Goal: Find specific page/section: Find specific page/section

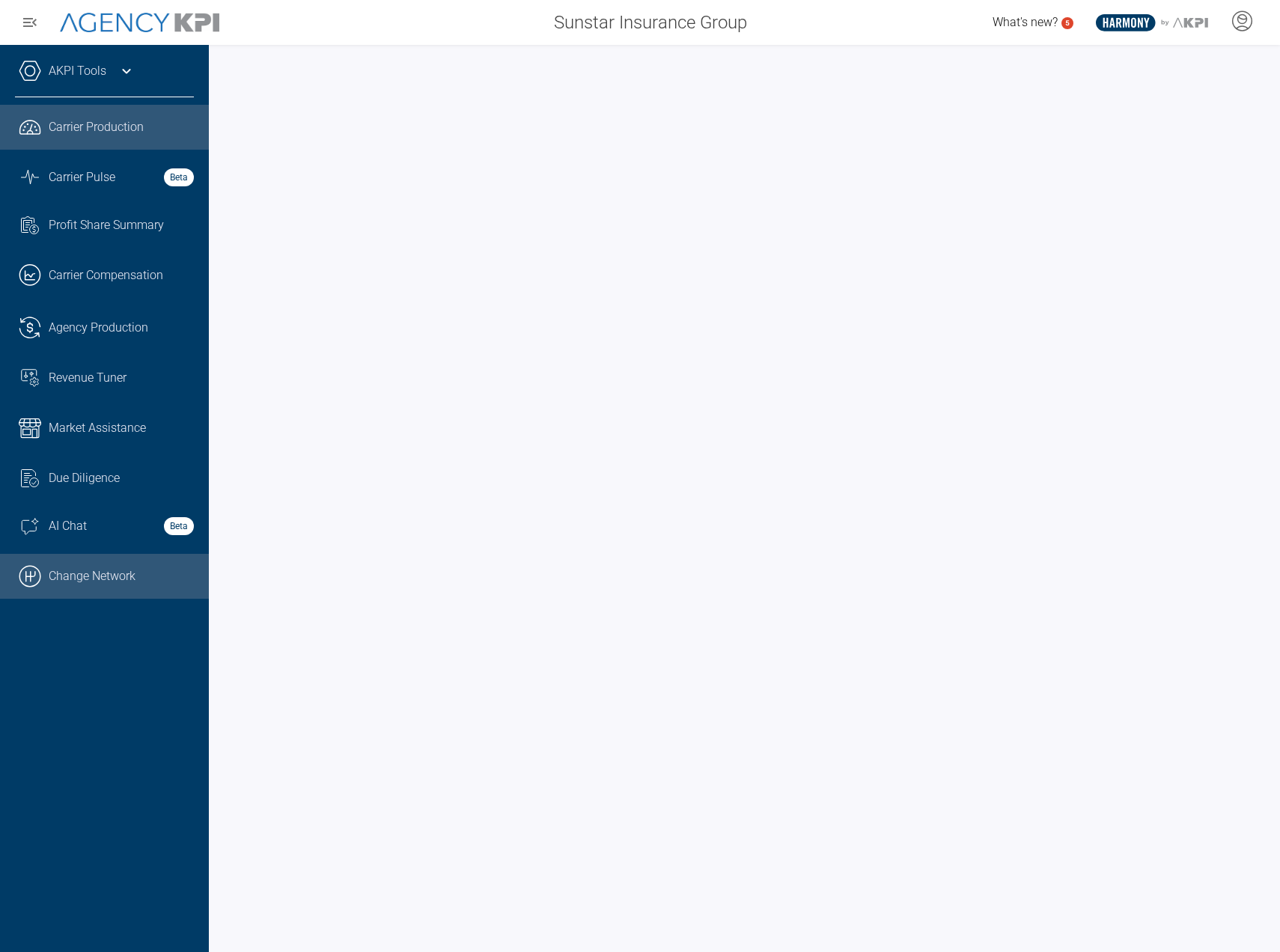
click at [127, 578] on link ".cls-1{fill:none;stroke:#000;stroke-linecap:round;stroke-linejoin:round;stroke-…" at bounding box center [105, 577] width 209 height 45
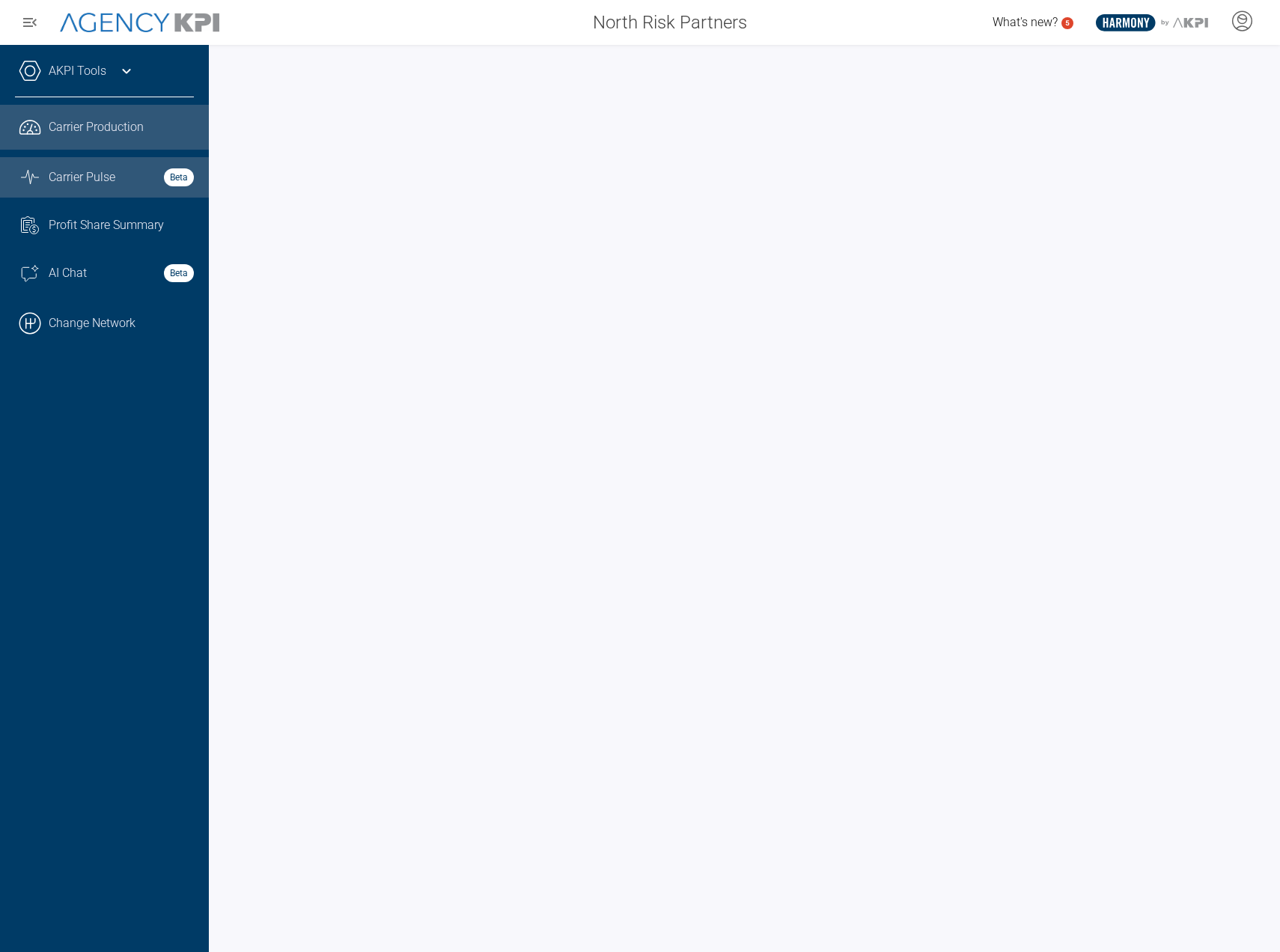
click at [102, 181] on span "Carrier Pulse" at bounding box center [81, 177] width 67 height 18
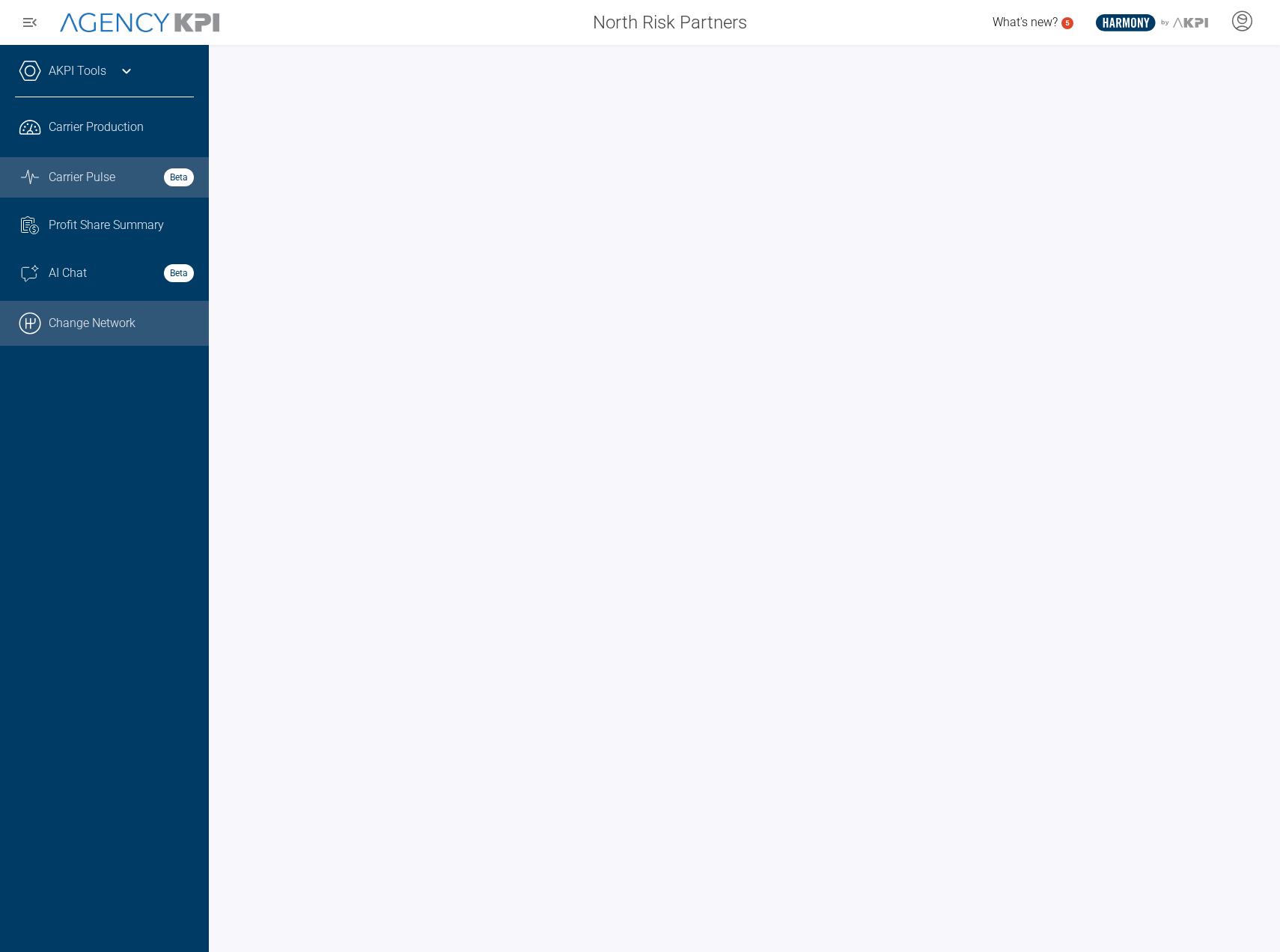
click at [79, 317] on link ".cls-1{fill:none;stroke:#000;stroke-linecap:round;stroke-linejoin:round;stroke-…" at bounding box center [105, 324] width 209 height 45
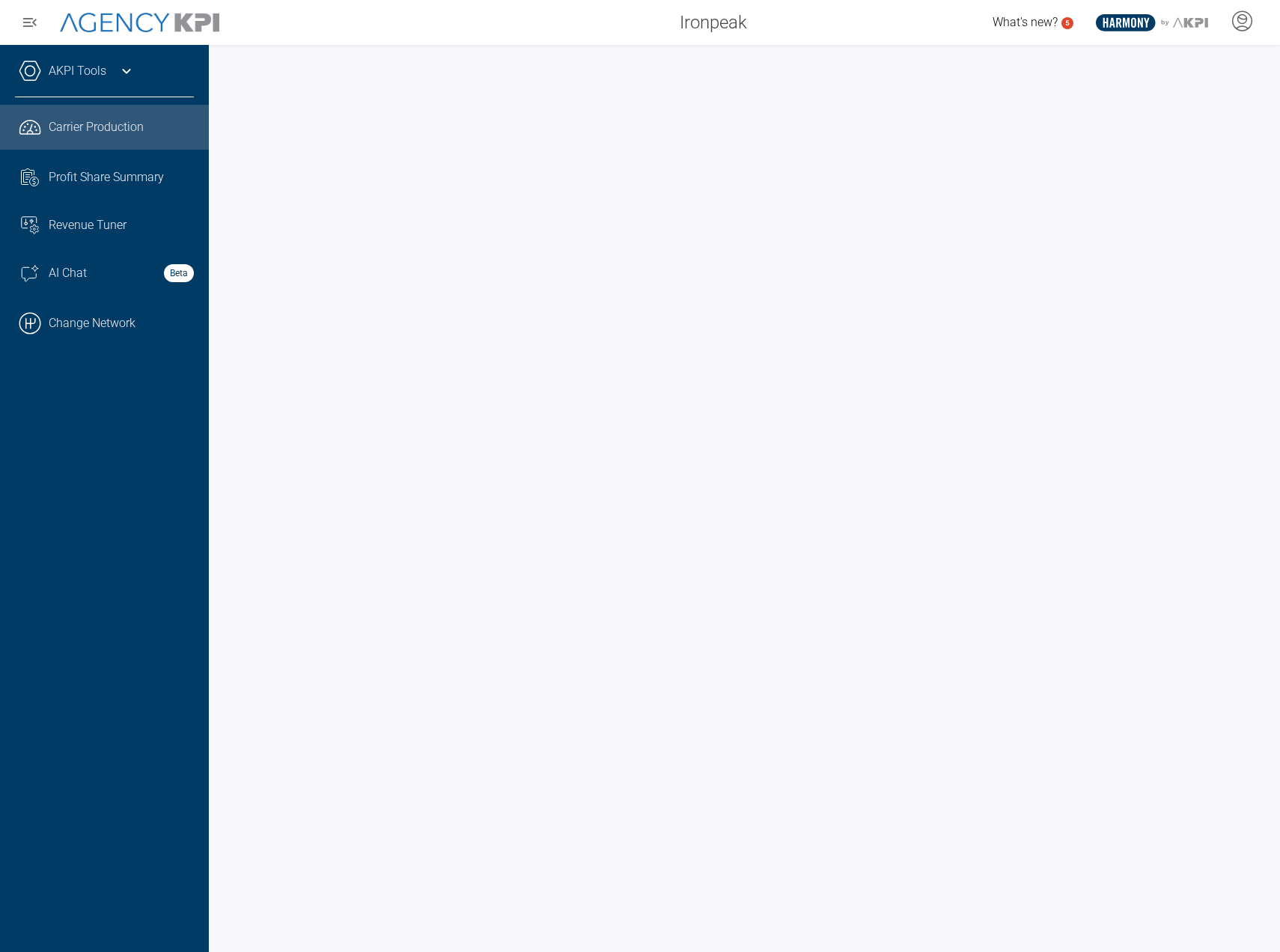
click at [223, 537] on div at bounding box center [745, 498] width 1072 height 907
click at [104, 83] on div "AKPI Tools" at bounding box center [105, 79] width 179 height 38
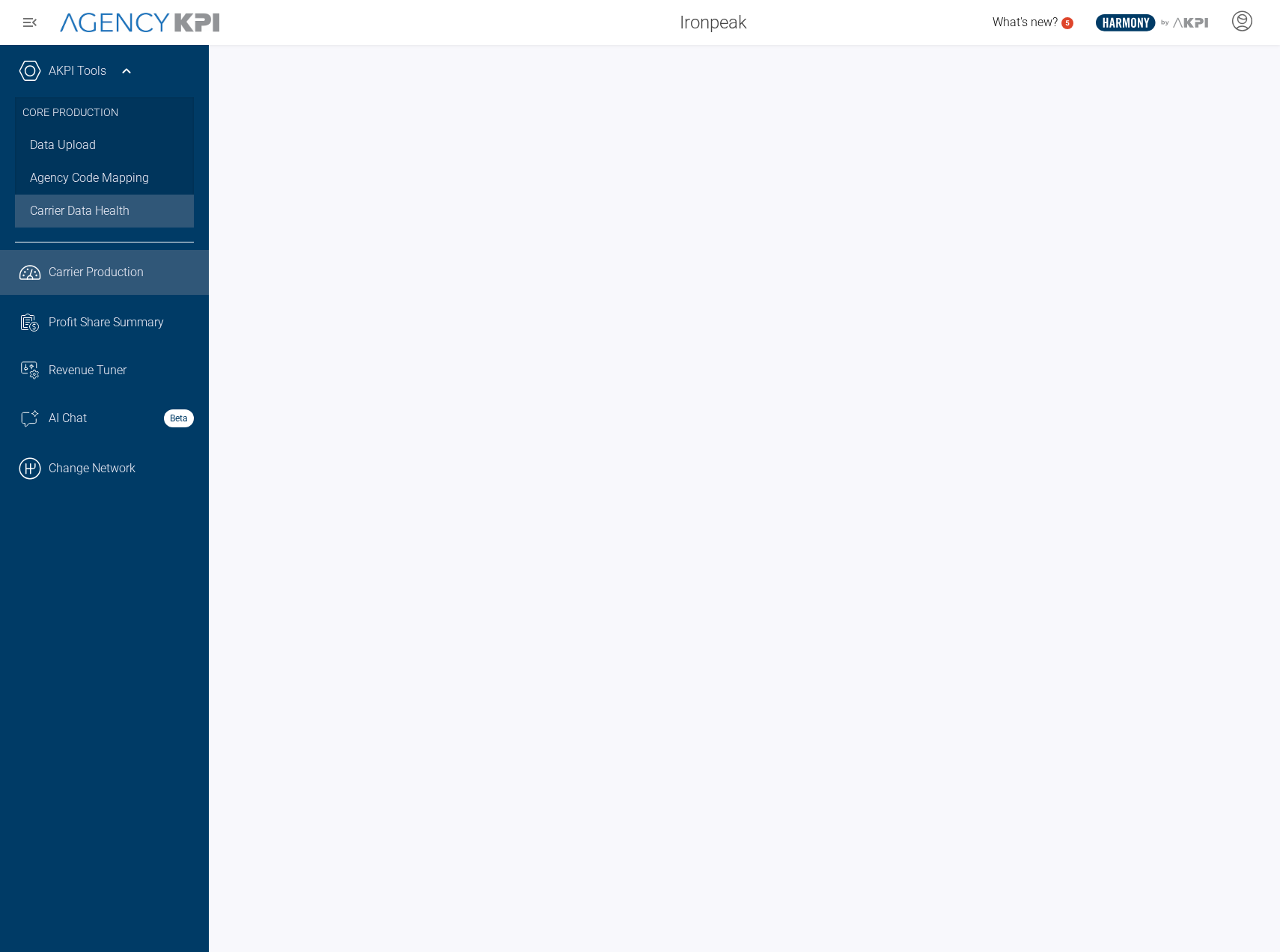
click at [97, 213] on span "Carrier Data Health" at bounding box center [80, 211] width 99 height 18
click at [121, 265] on span "Carrier Production" at bounding box center [96, 273] width 95 height 18
